Goal: Find specific page/section: Find specific page/section

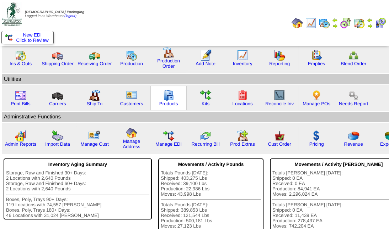
click at [166, 94] on img at bounding box center [168, 95] width 11 height 11
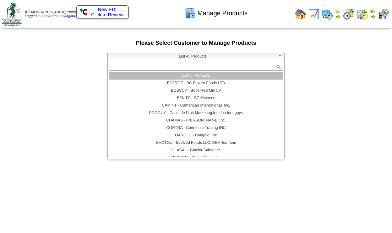
click at [278, 55] on link "List All Products" at bounding box center [196, 57] width 178 height 10
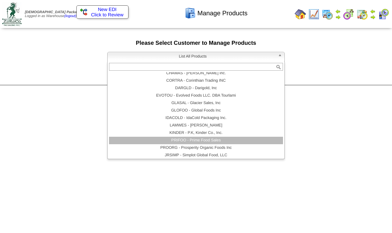
scroll to position [49, 0]
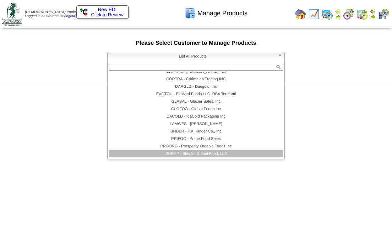
click at [219, 153] on li "JRSIMP - Simplot Global Food, LLC" at bounding box center [196, 153] width 174 height 7
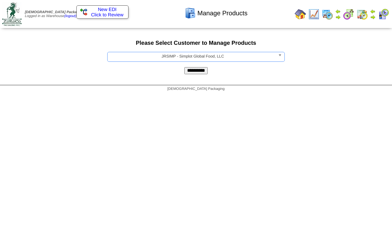
click at [196, 70] on input "**********" at bounding box center [195, 70] width 23 height 7
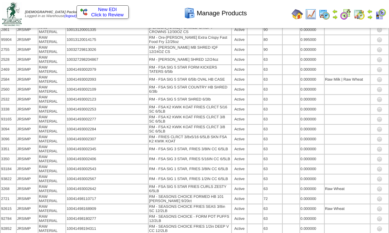
scroll to position [2055, 0]
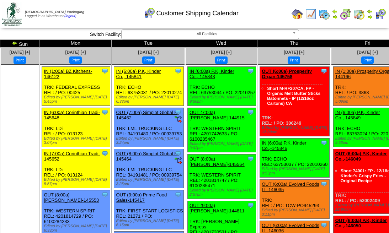
scroll to position [473, 0]
